Goal: Navigation & Orientation: Find specific page/section

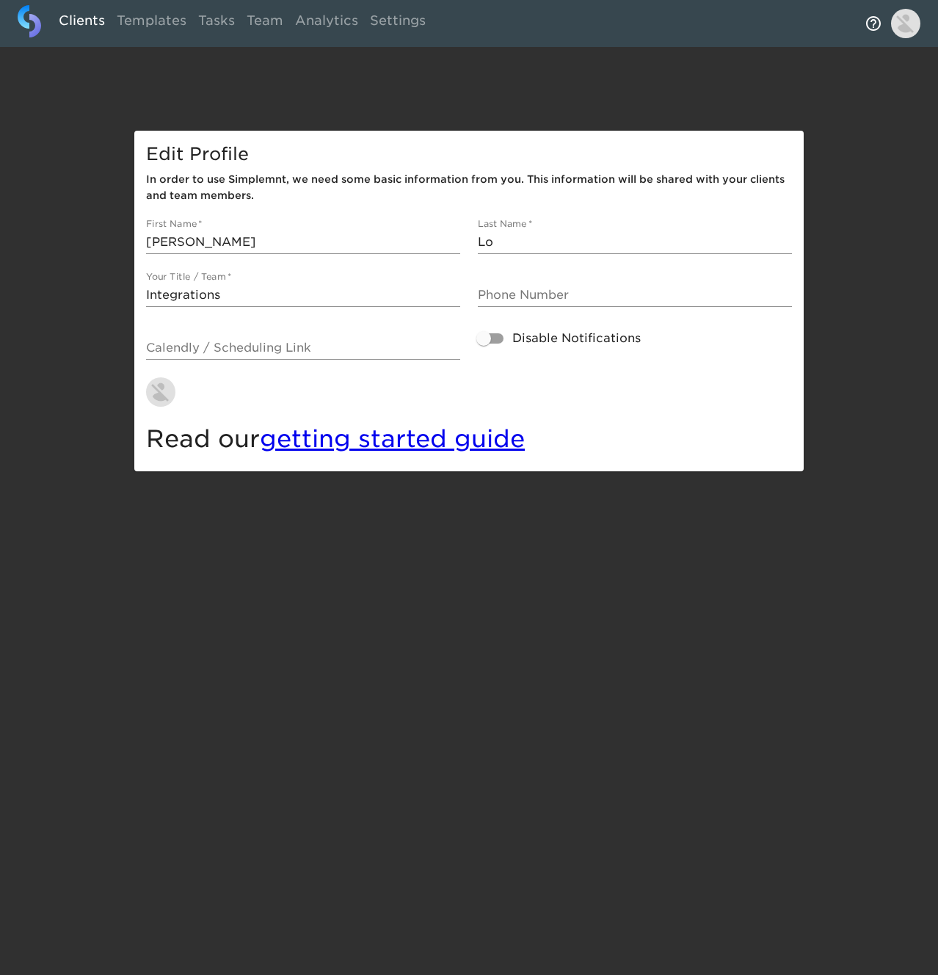
click at [72, 15] on link "Clients" at bounding box center [82, 23] width 58 height 36
select select "10"
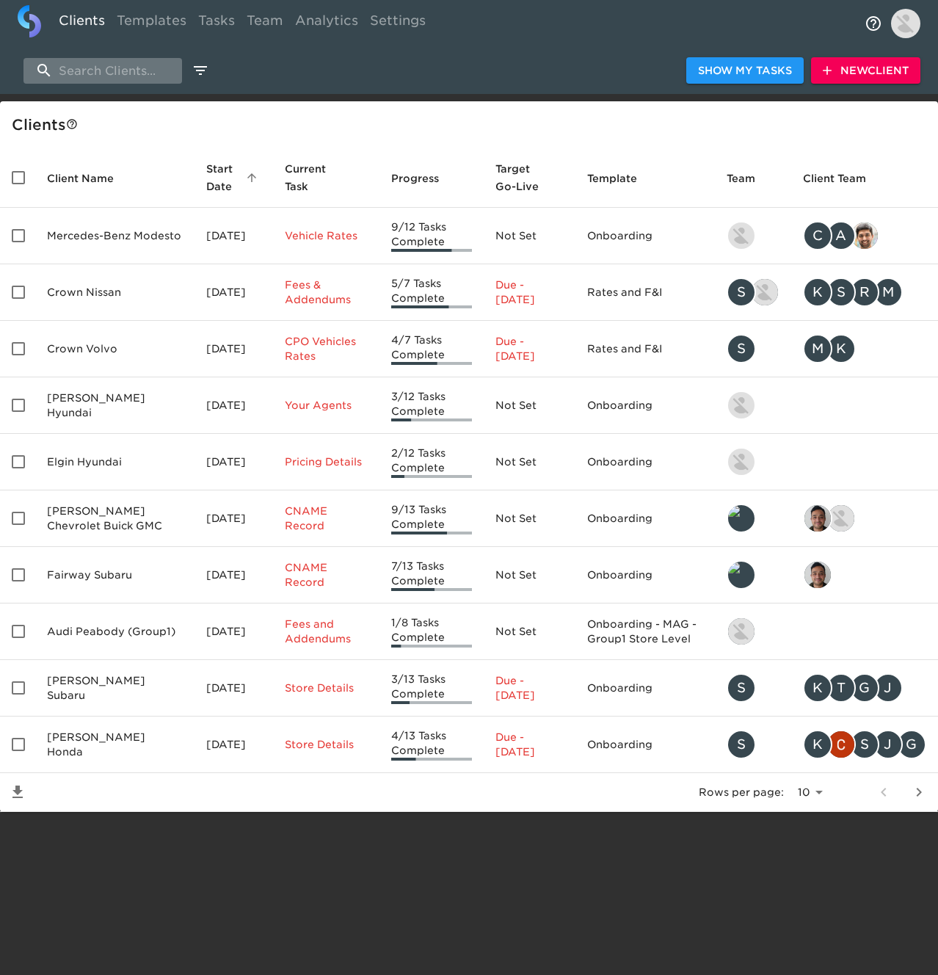
click at [100, 62] on input "search" at bounding box center [102, 71] width 159 height 26
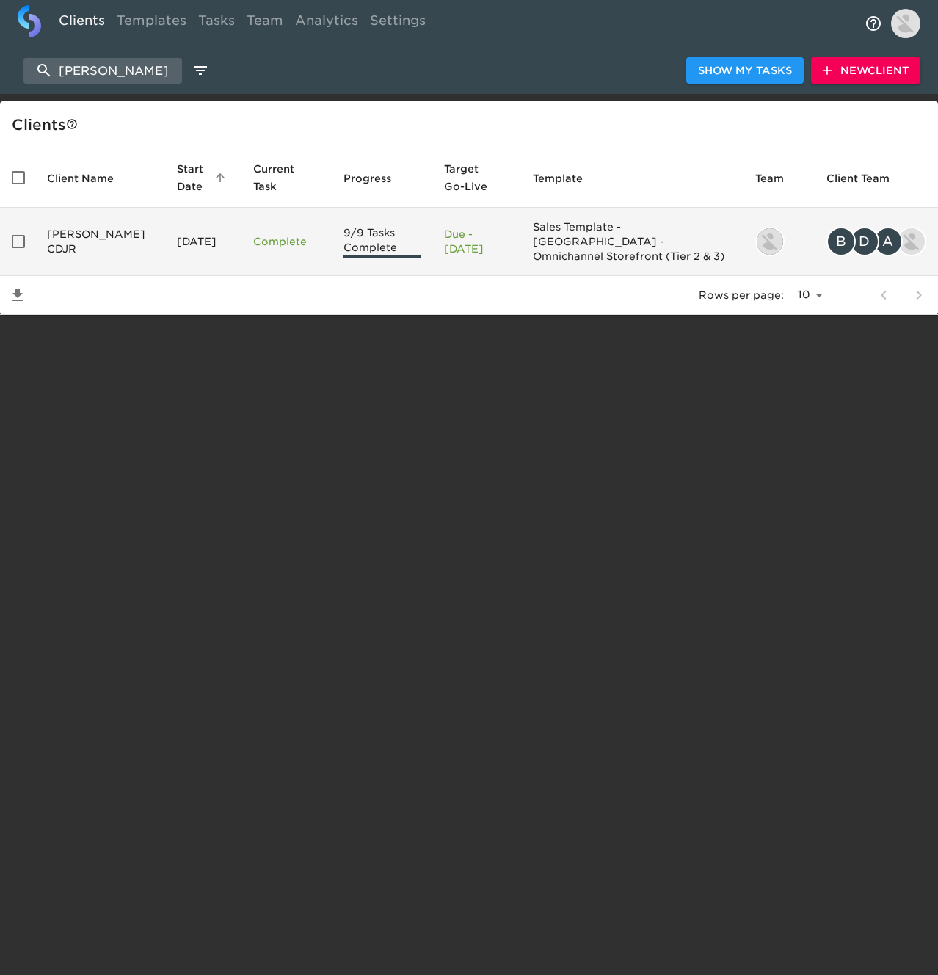
type input "[PERSON_NAME]"
click at [109, 227] on td "[PERSON_NAME] CDJR" at bounding box center [100, 242] width 130 height 68
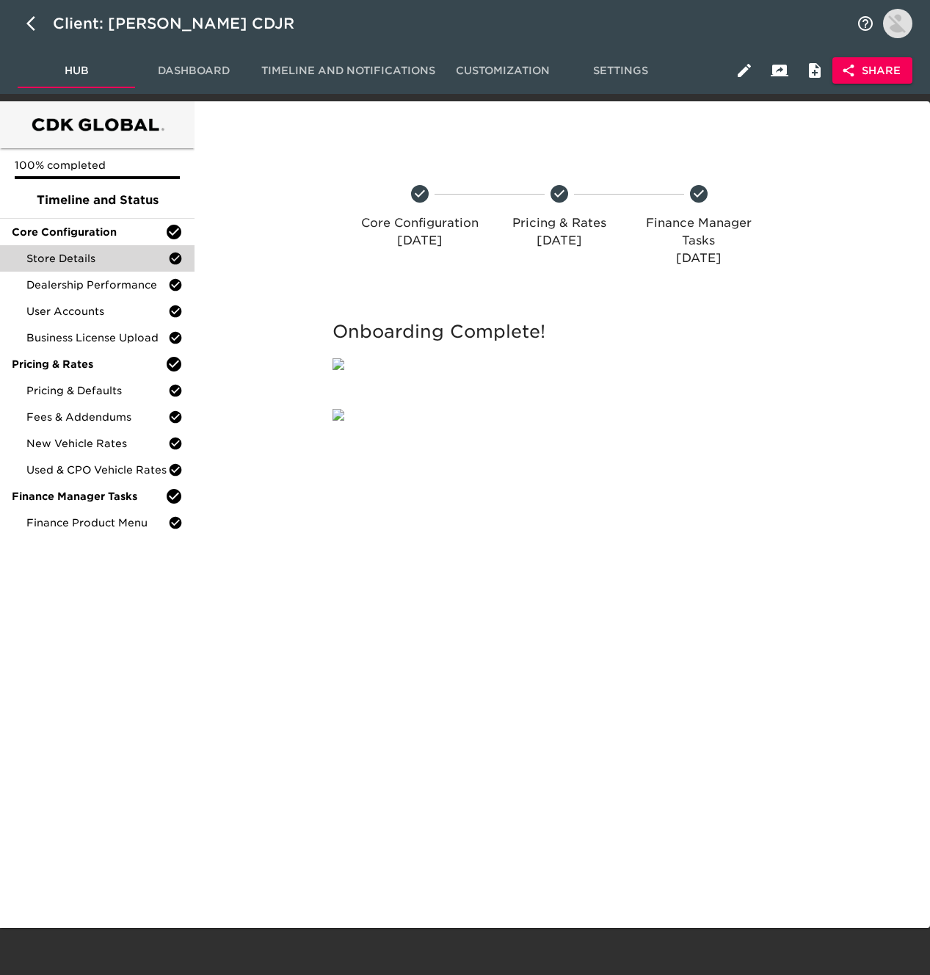
click at [104, 255] on span "Store Details" at bounding box center [97, 258] width 142 height 15
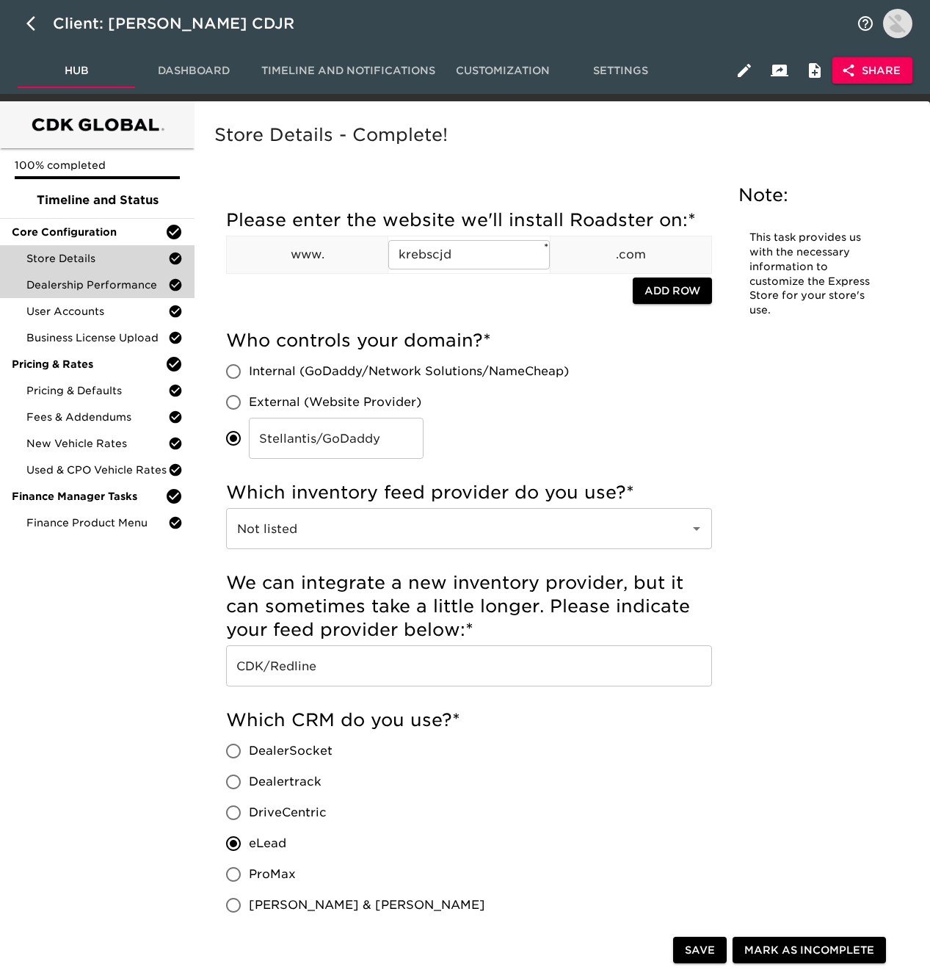
click at [107, 285] on span "Dealership Performance" at bounding box center [97, 285] width 142 height 15
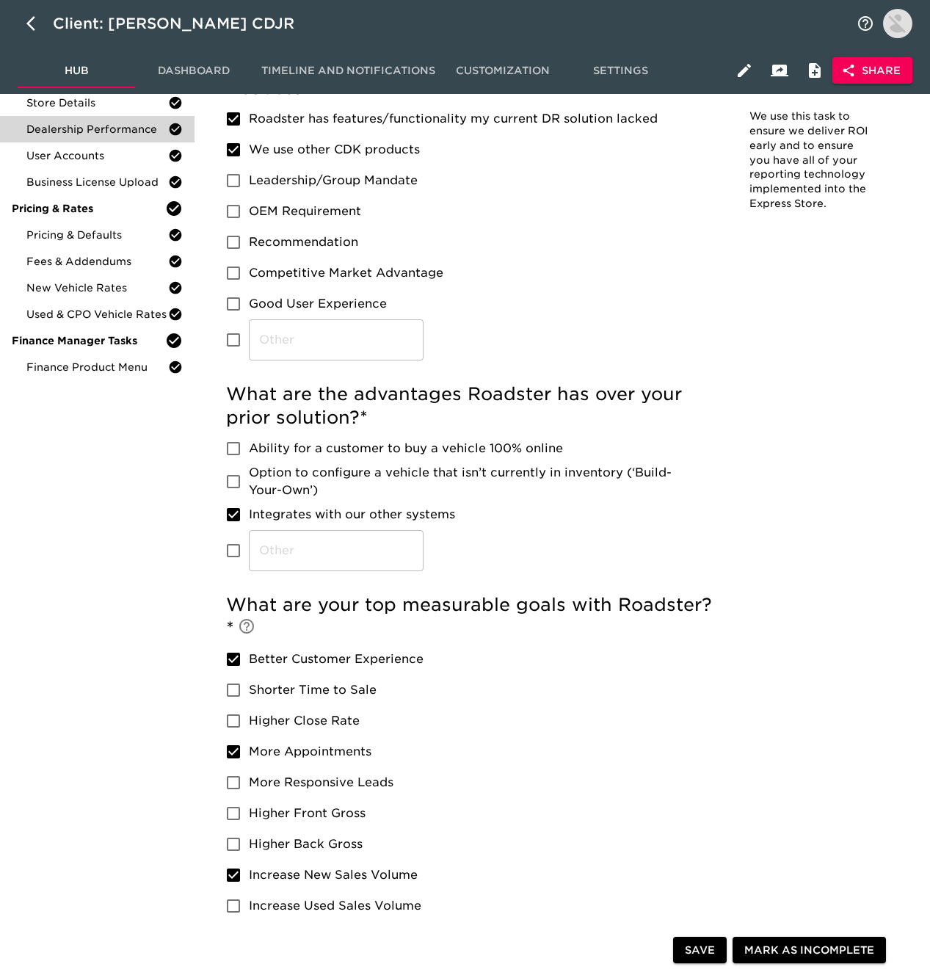
scroll to position [1137, 0]
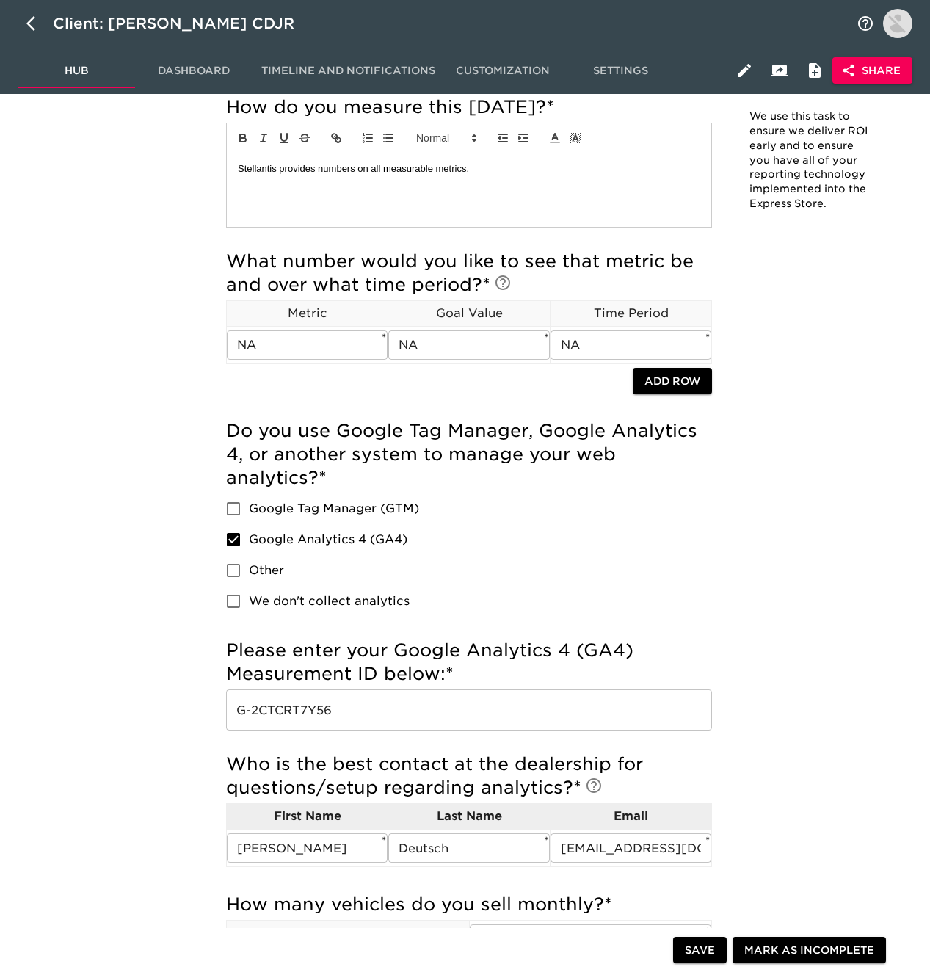
click at [418, 701] on input "G-2CTCRT7Y56" at bounding box center [469, 709] width 486 height 41
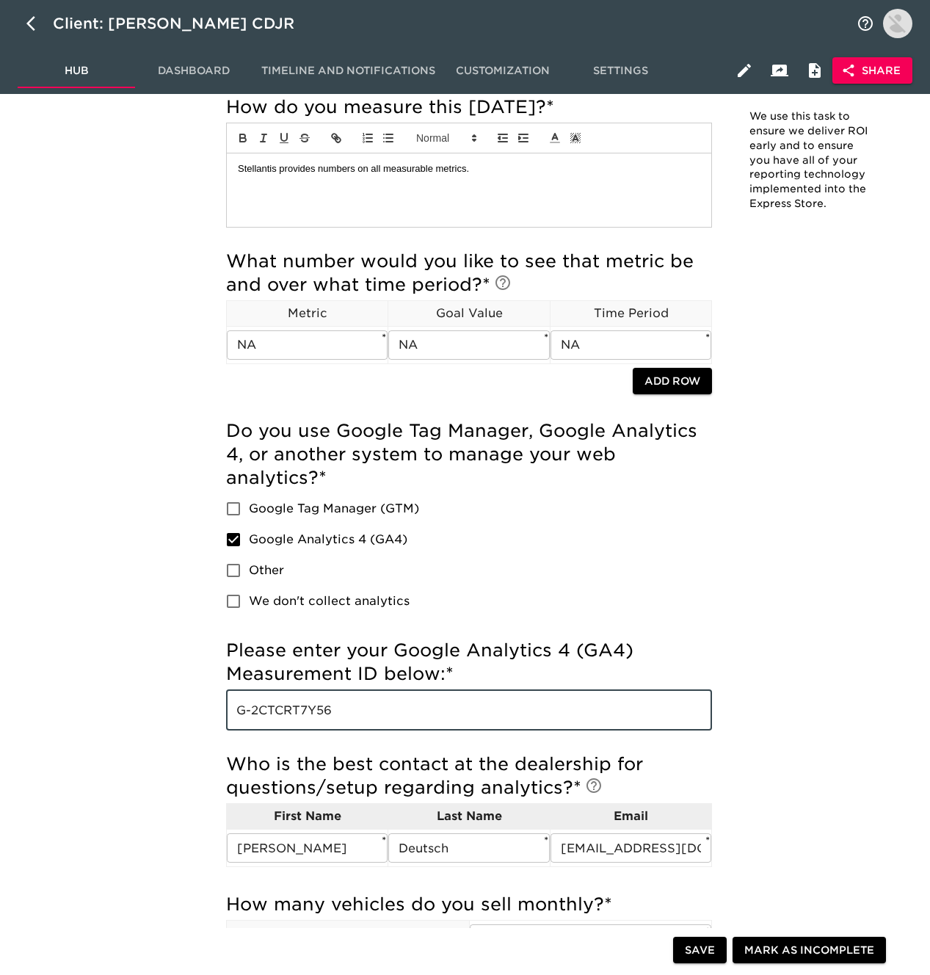
click at [418, 701] on input "G-2CTCRT7Y56" at bounding box center [469, 709] width 486 height 41
click at [418, 700] on input "G-2CTCRT7Y56" at bounding box center [469, 709] width 486 height 41
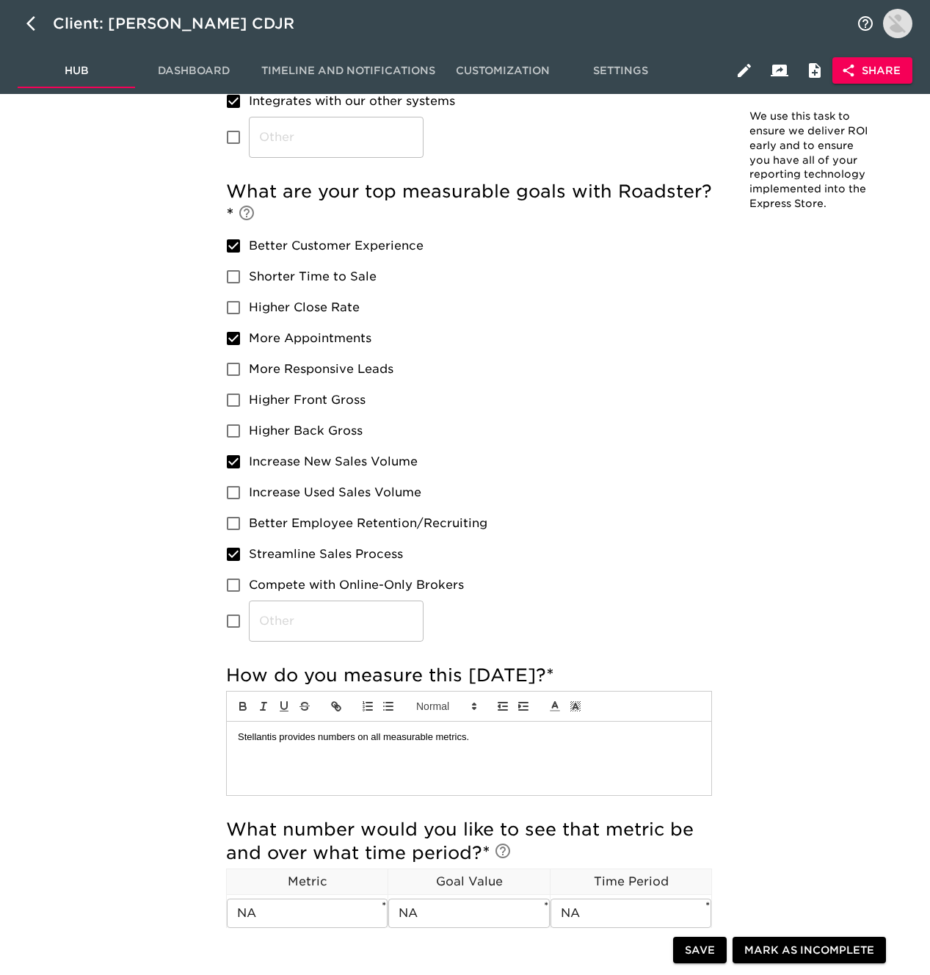
scroll to position [0, 0]
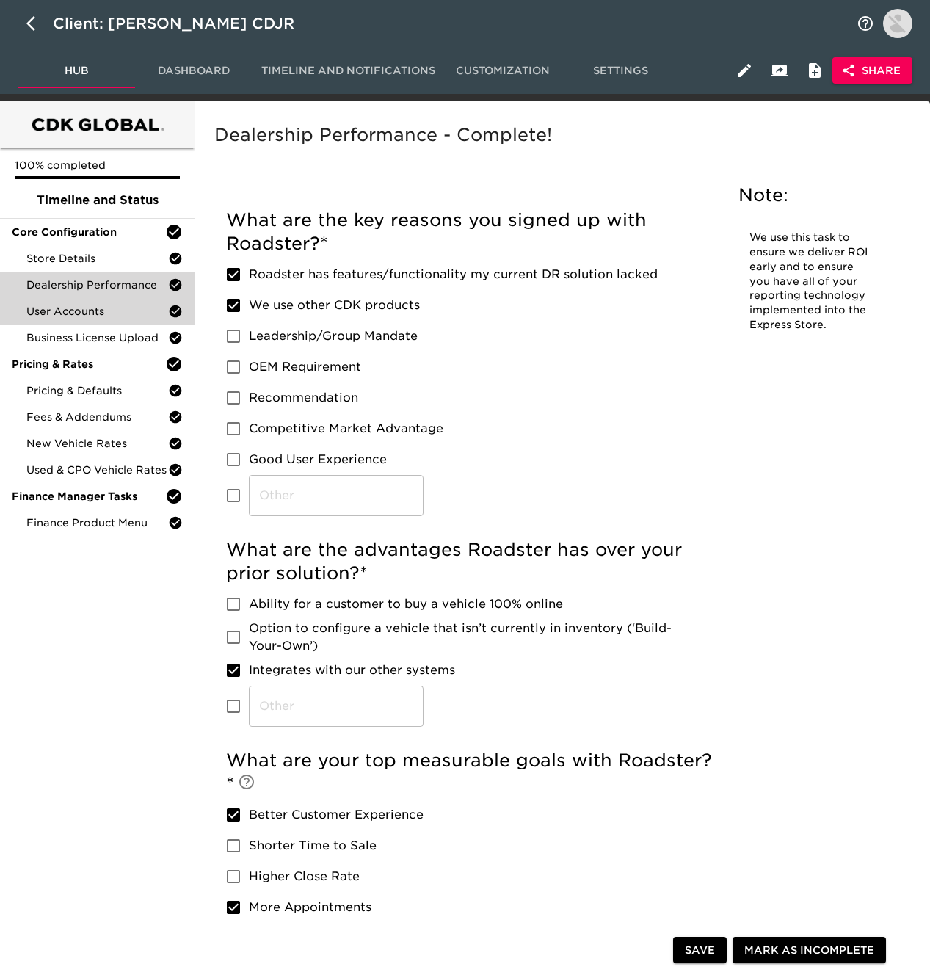
click at [95, 310] on span "User Accounts" at bounding box center [97, 311] width 142 height 15
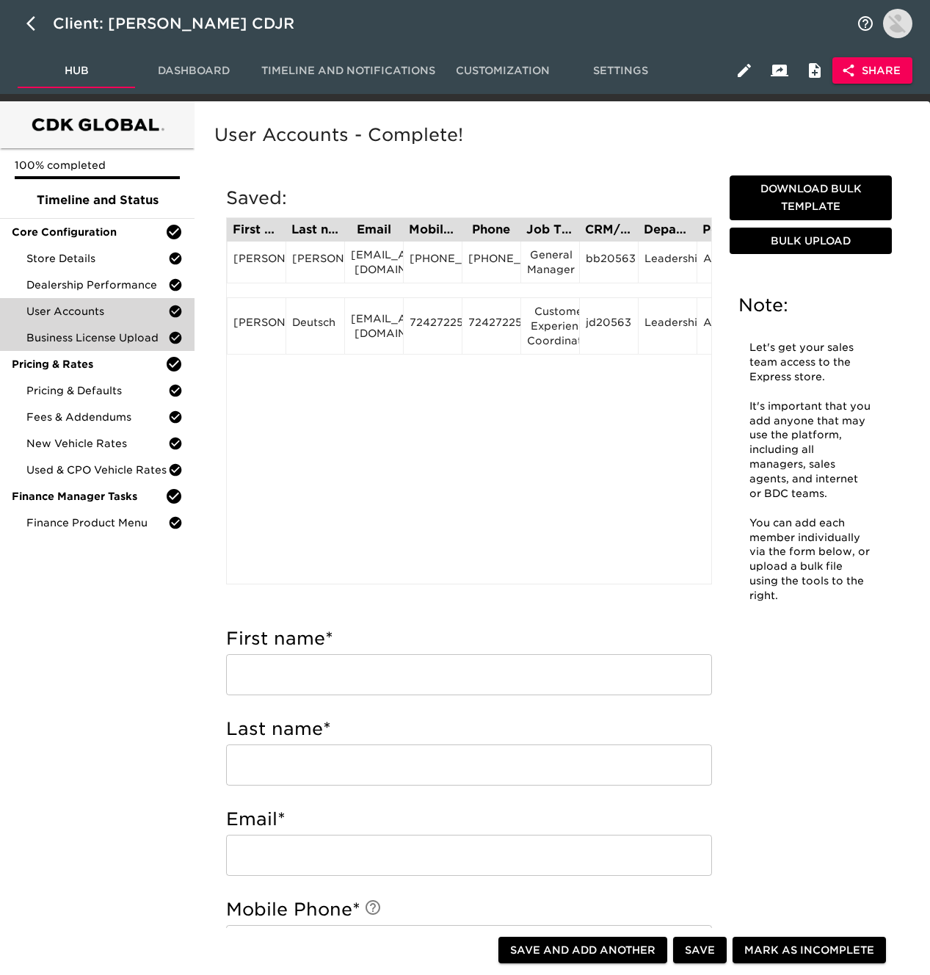
click at [87, 336] on span "Business License Upload" at bounding box center [97, 337] width 142 height 15
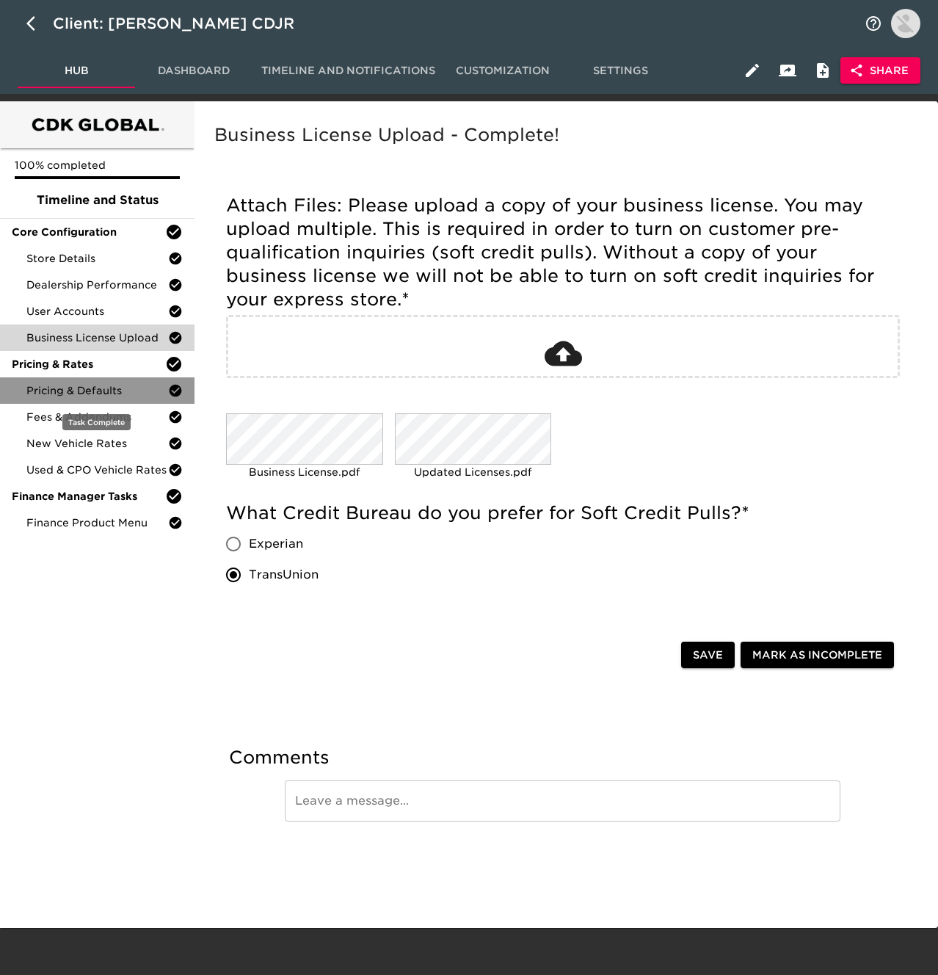
click at [100, 389] on span "Pricing & Defaults" at bounding box center [97, 390] width 142 height 15
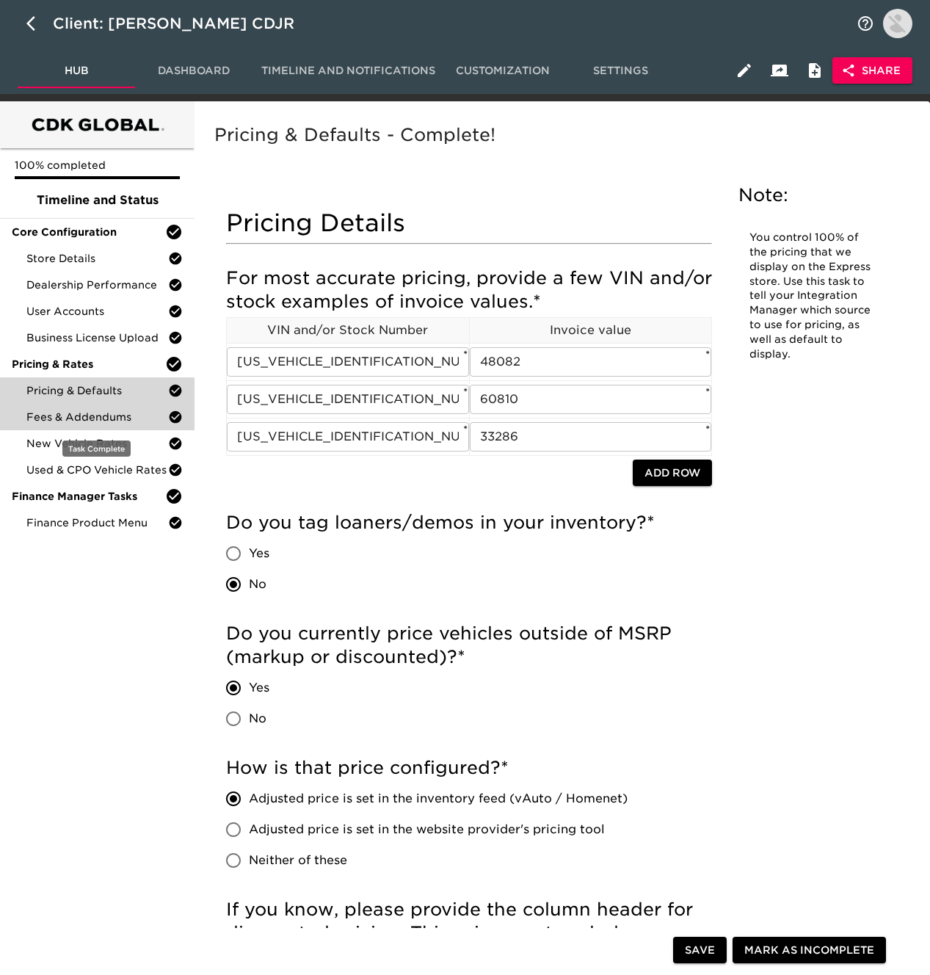
click at [121, 420] on span "Fees & Addendums" at bounding box center [97, 417] width 142 height 15
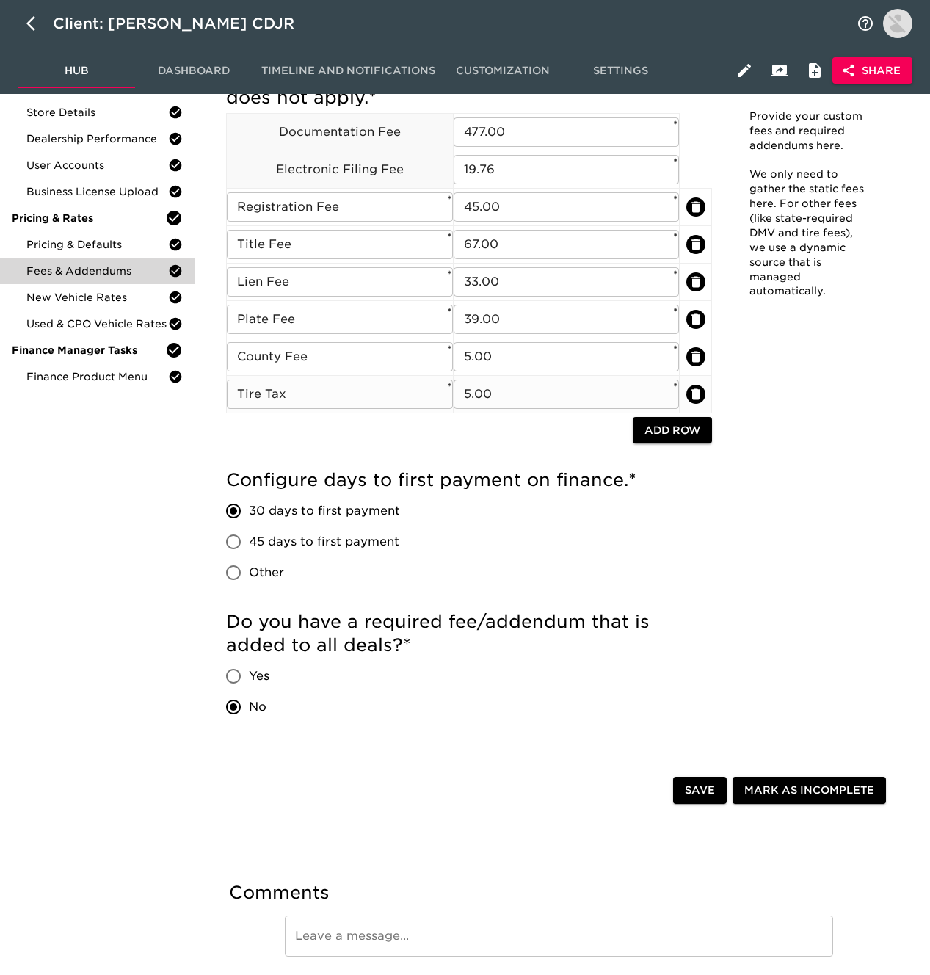
scroll to position [147, 0]
click at [98, 296] on span "New Vehicle Rates" at bounding box center [97, 296] width 142 height 15
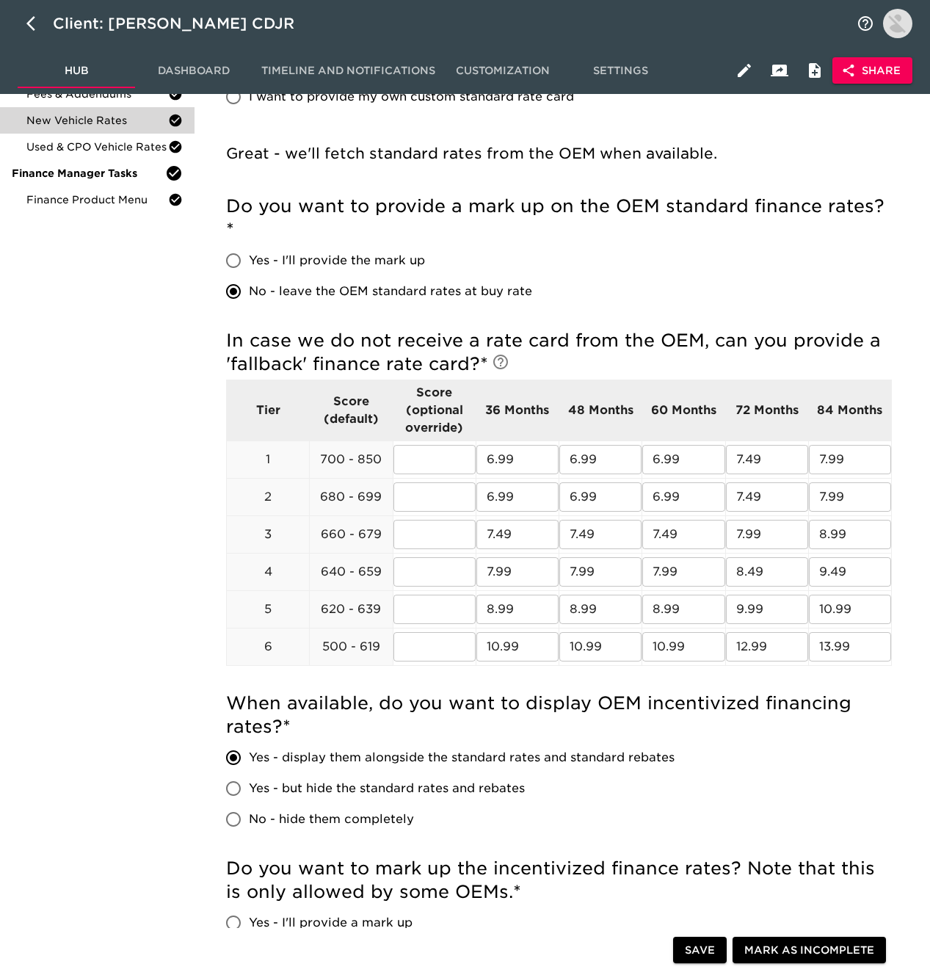
scroll to position [326, 0]
